Goal: Check status

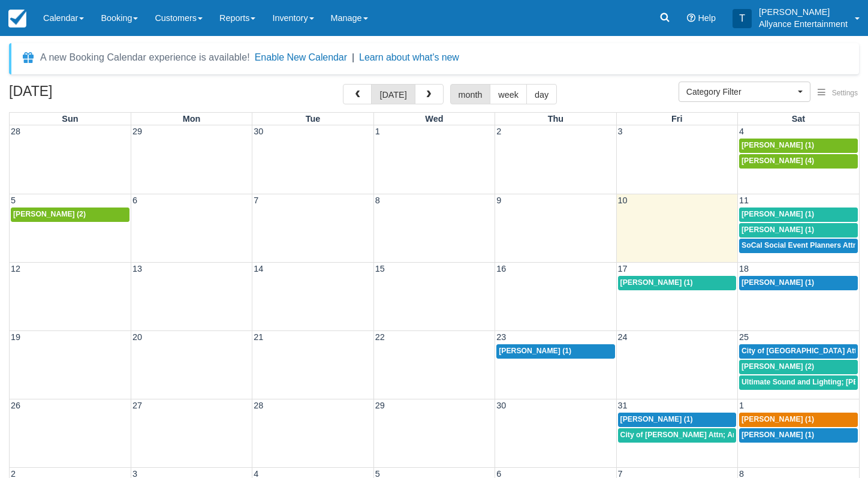
select select
click at [666, 24] on link at bounding box center [665, 18] width 28 height 36
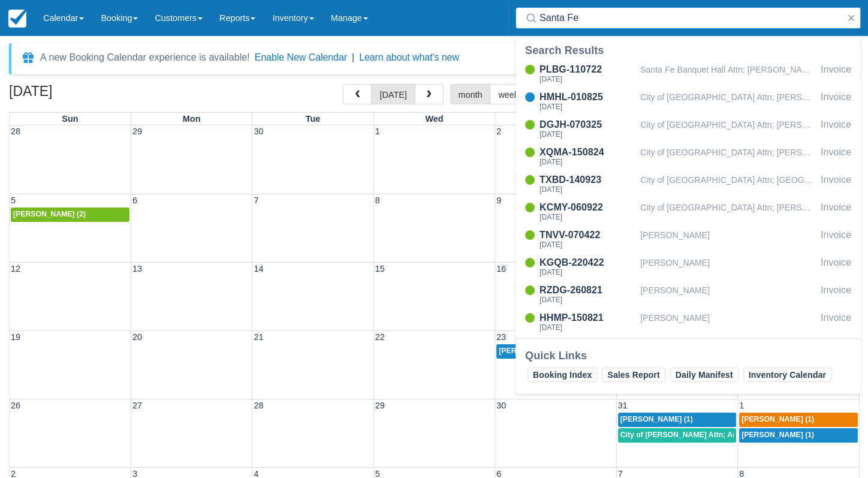
type input "Santa Fe"
drag, startPoint x: 666, startPoint y: 24, endPoint x: 557, endPoint y: 123, distance: 147.7
click at [557, 123] on div "DGJH-070325" at bounding box center [588, 124] width 96 height 14
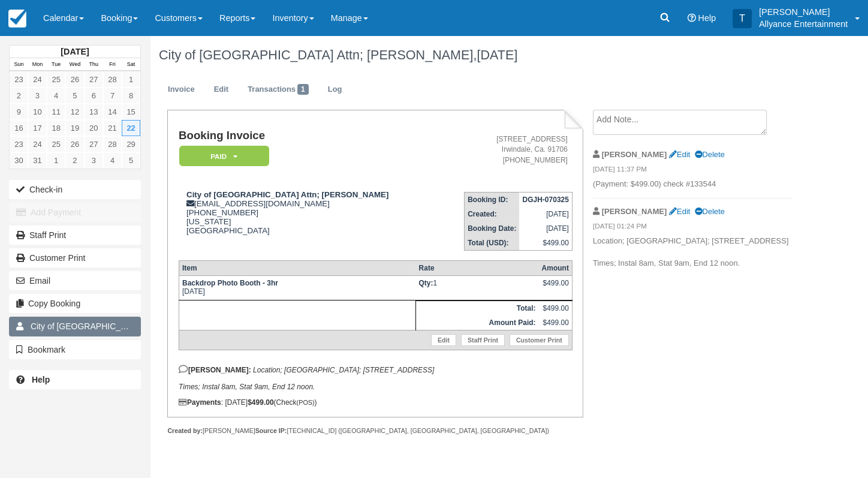
click at [91, 321] on span "City of [GEOGRAPHIC_DATA] Attn; [PERSON_NAME]" at bounding box center [133, 326] width 204 height 10
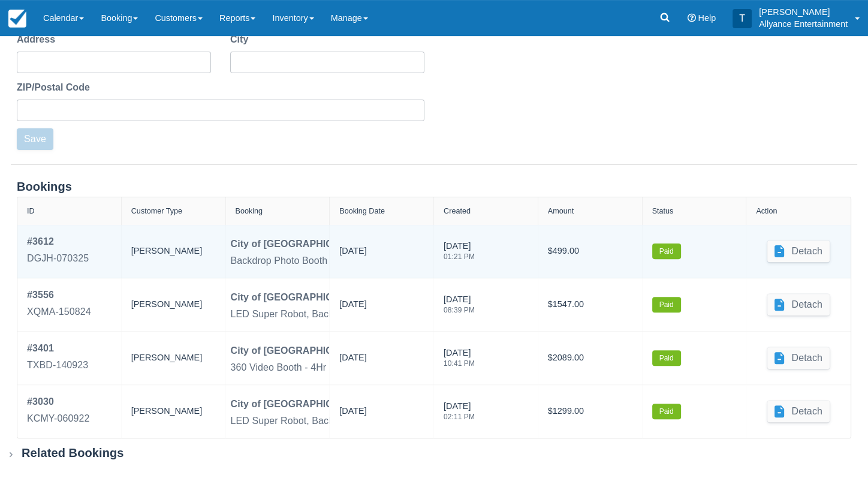
scroll to position [365, 0]
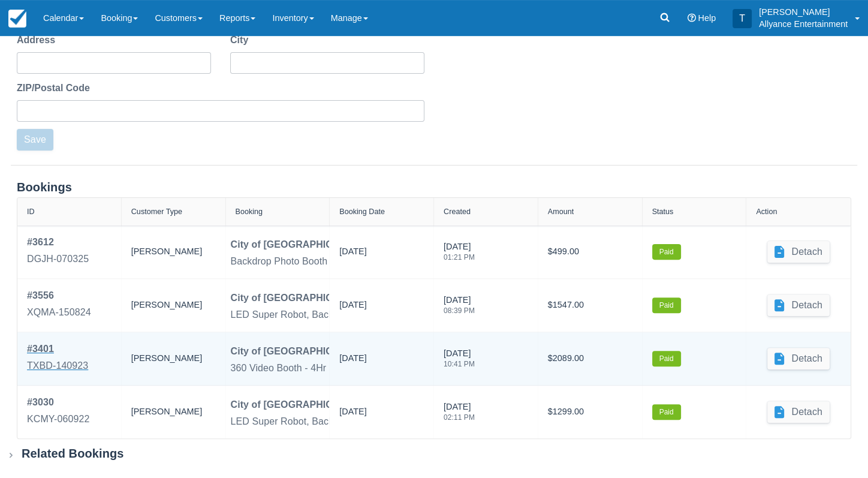
click at [50, 347] on div "# 3401" at bounding box center [57, 349] width 61 height 14
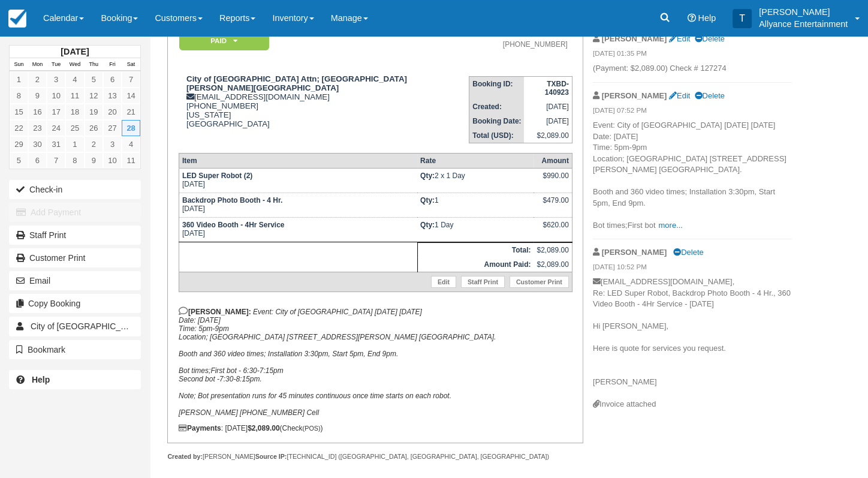
scroll to position [115, 0]
